Goal: Find specific page/section: Find specific page/section

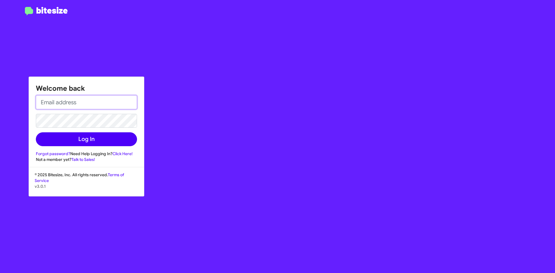
type input "[EMAIL_ADDRESS][DOMAIN_NAME]"
click at [123, 141] on button "Log In" at bounding box center [86, 139] width 101 height 14
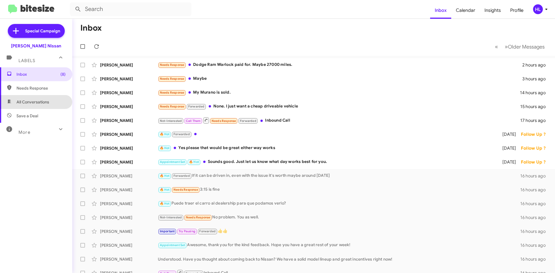
click at [55, 104] on span "All Conversations" at bounding box center [36, 102] width 72 height 14
type input "in:all-conversations"
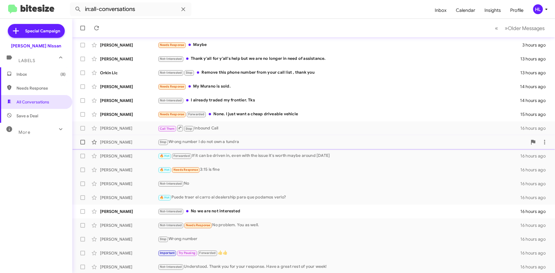
scroll to position [62, 0]
click at [25, 5] on img at bounding box center [31, 10] width 46 height 10
